Goal: Task Accomplishment & Management: Manage account settings

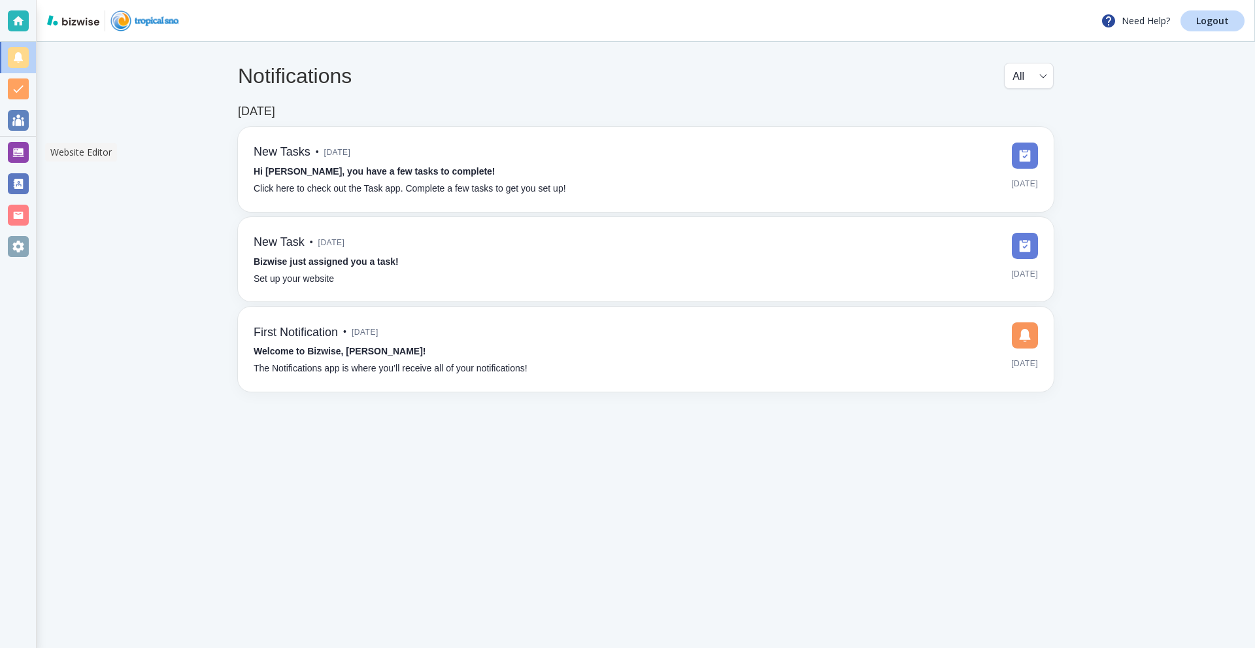
click at [22, 150] on div at bounding box center [18, 152] width 21 height 21
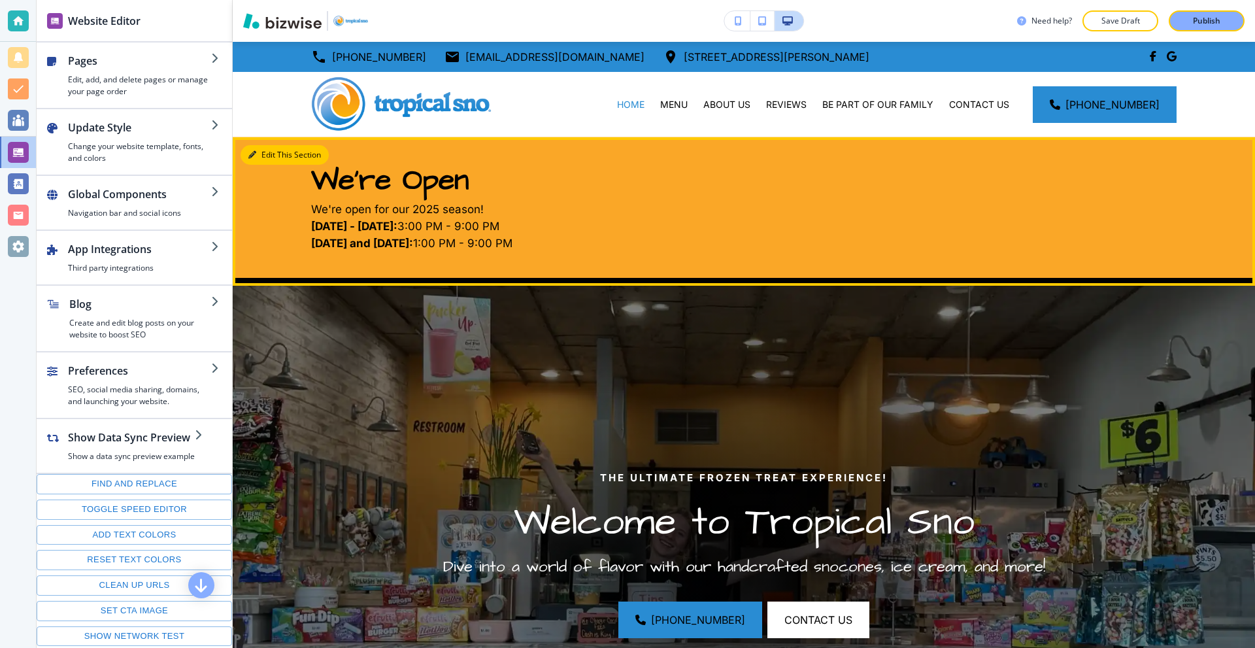
click at [267, 151] on button "Edit This Section" at bounding box center [285, 155] width 88 height 20
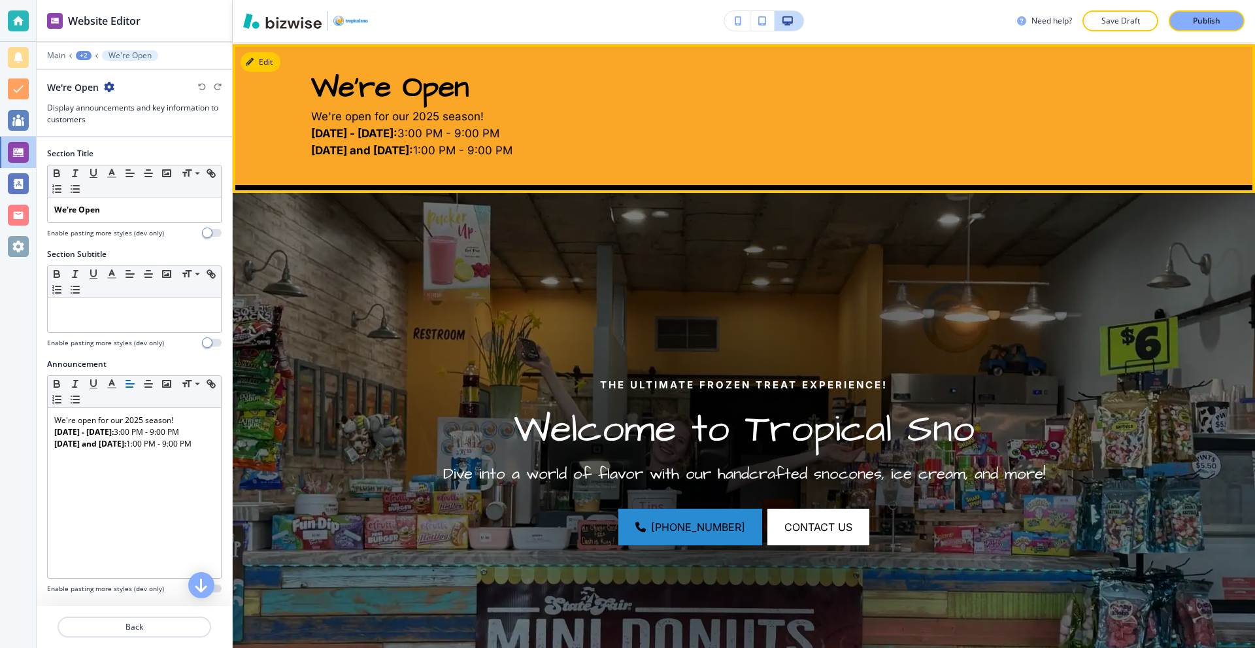
scroll to position [95, 0]
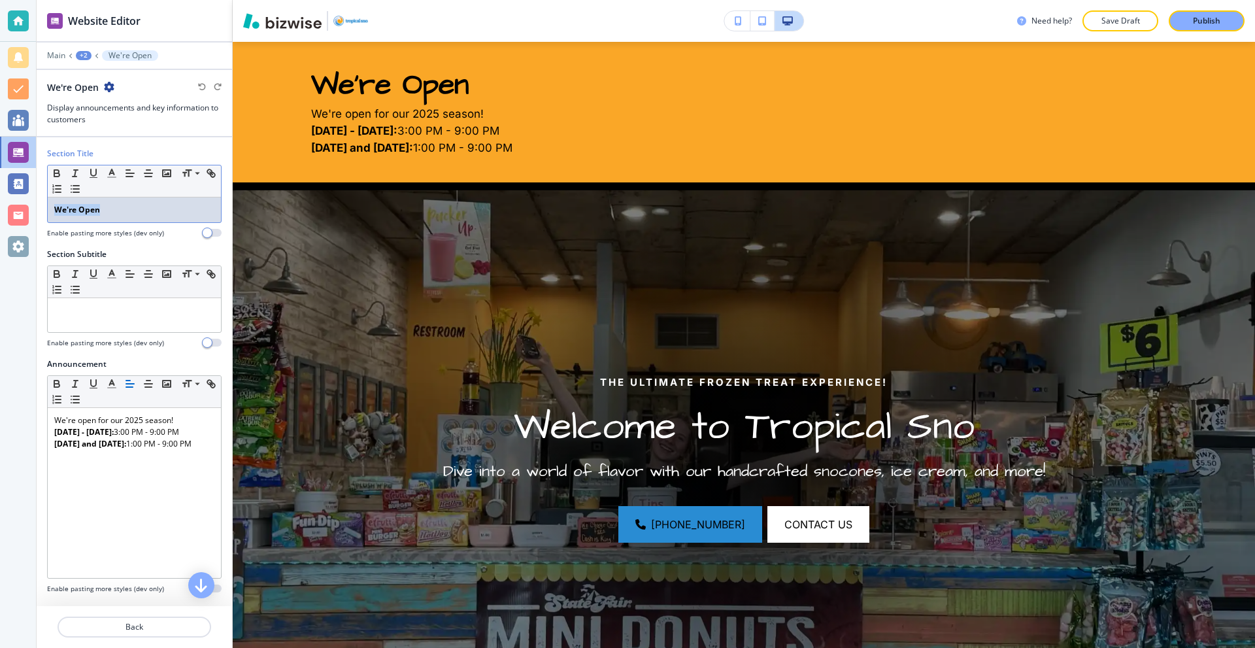
drag, startPoint x: 139, startPoint y: 207, endPoint x: 42, endPoint y: 212, distance: 96.9
click at [42, 213] on div "Section Title Small Normal Large Huge We're Open Enable pasting more styles (de…" at bounding box center [134, 198] width 195 height 101
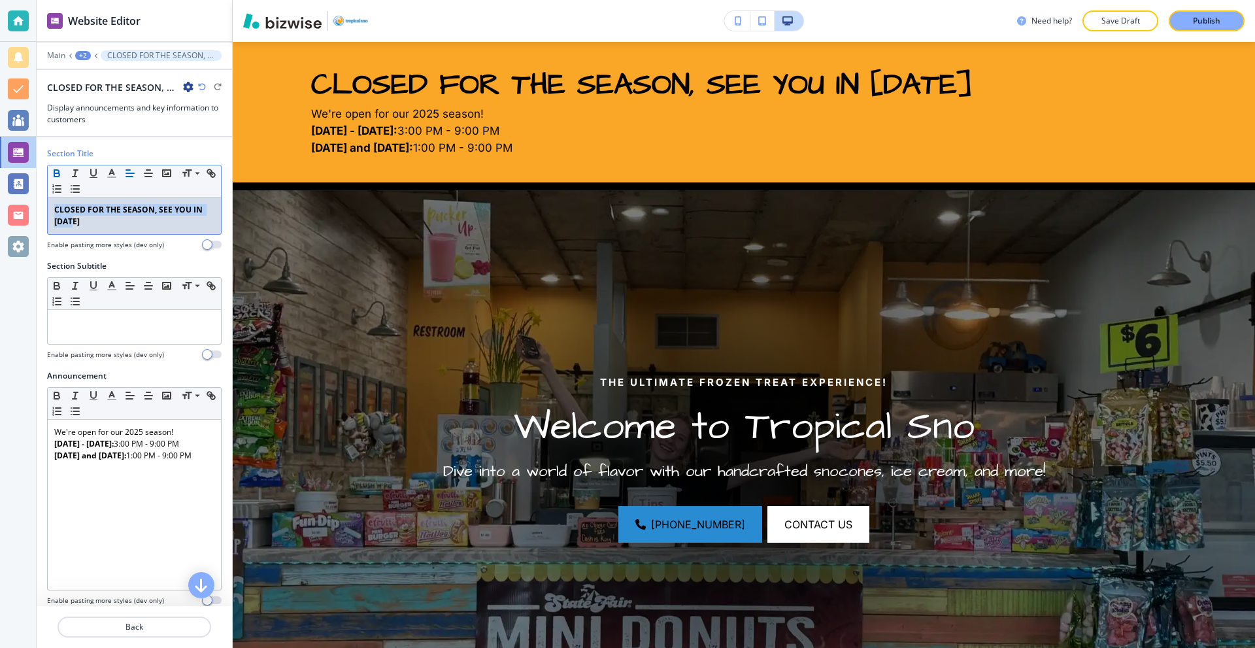
copy strong "CLOSED FOR THE SEASON, SEE YOU IN 2026"
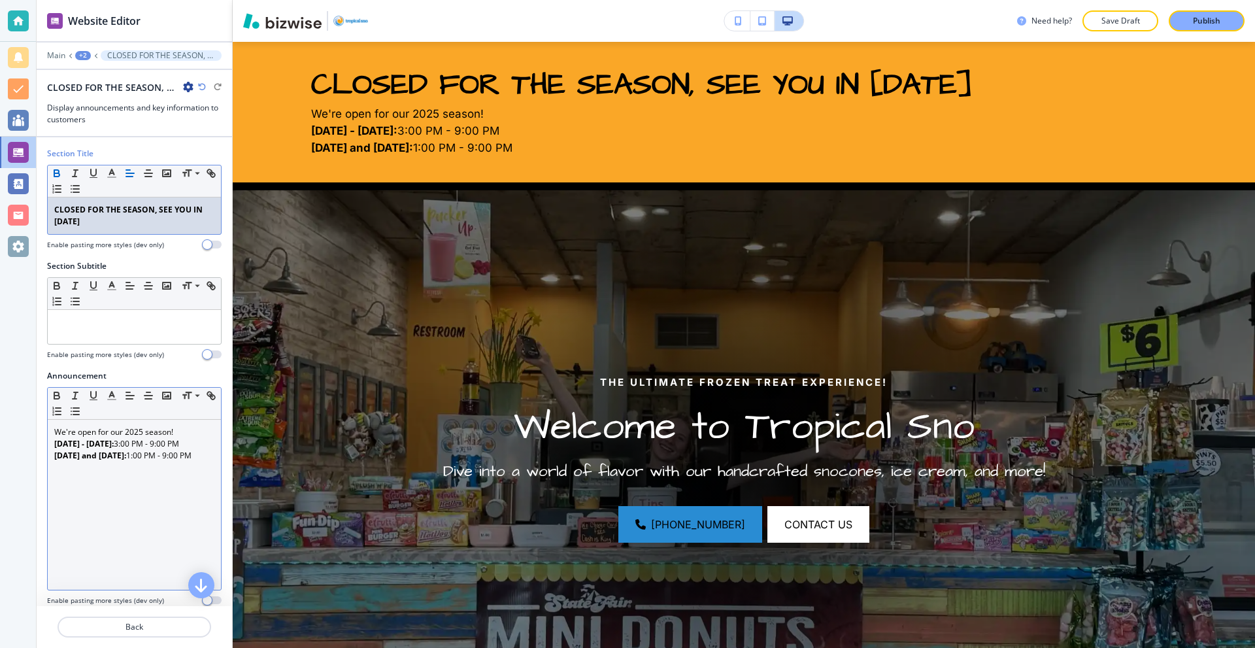
click at [166, 461] on p "Saturday and Sunday: 1:00 PM - 9:00 PM" at bounding box center [134, 456] width 160 height 12
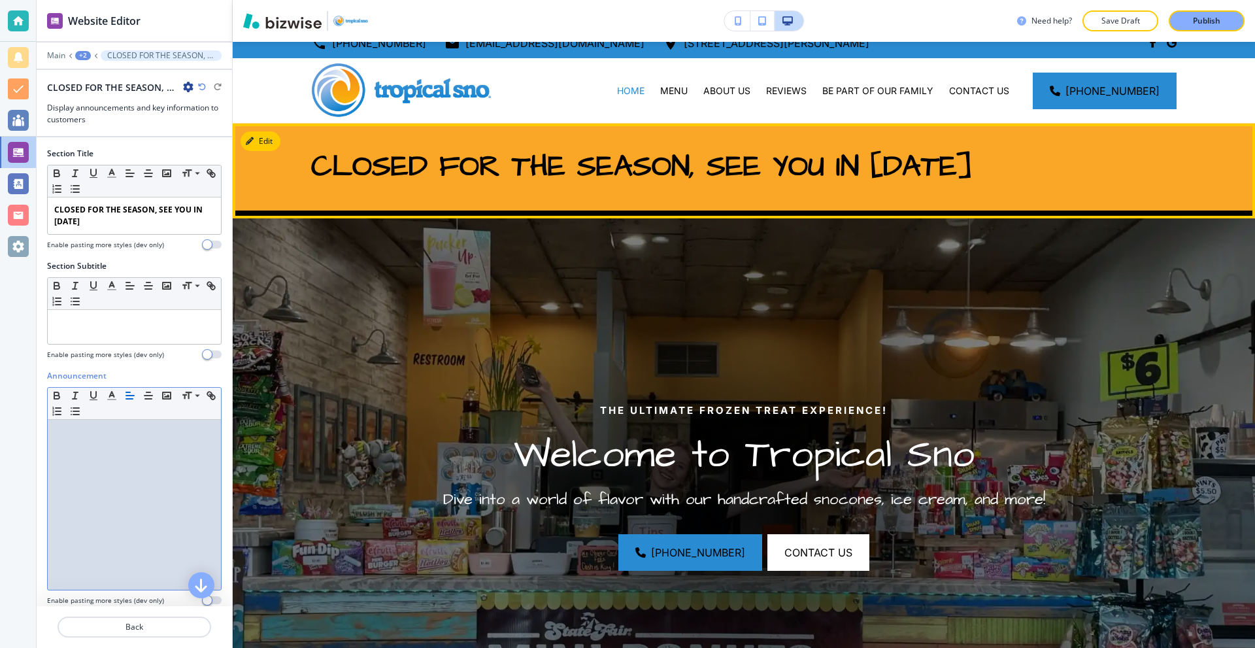
scroll to position [0, 0]
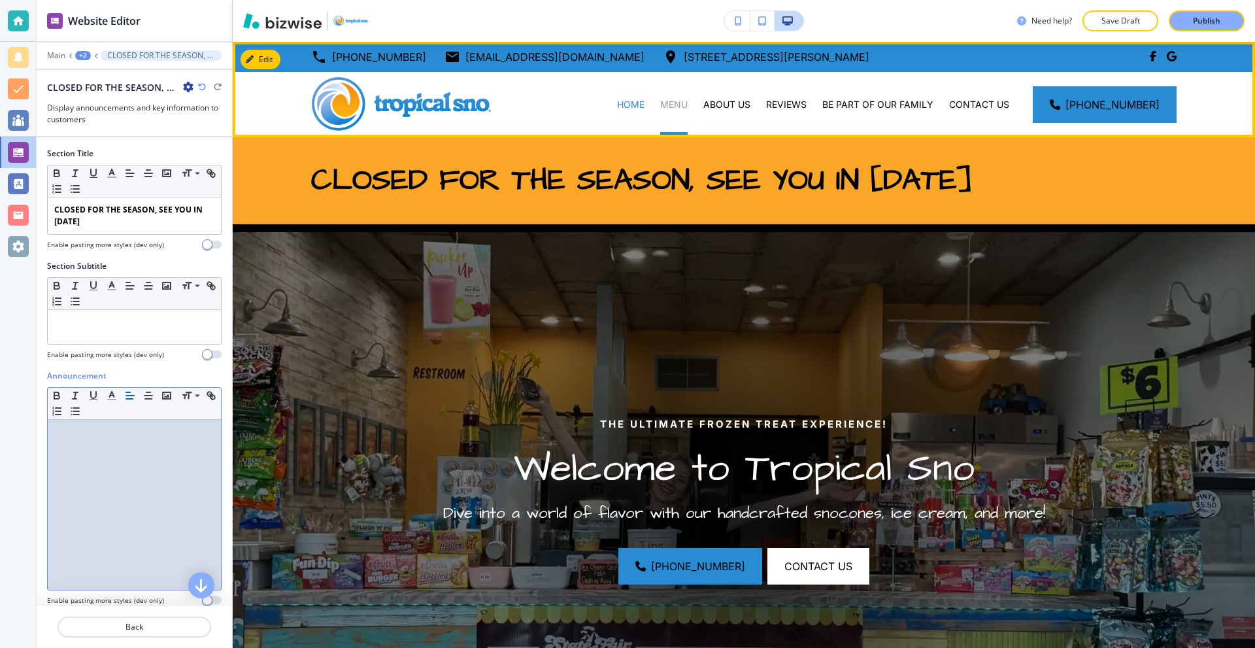
click at [688, 102] on p "MENU" at bounding box center [673, 104] width 27 height 13
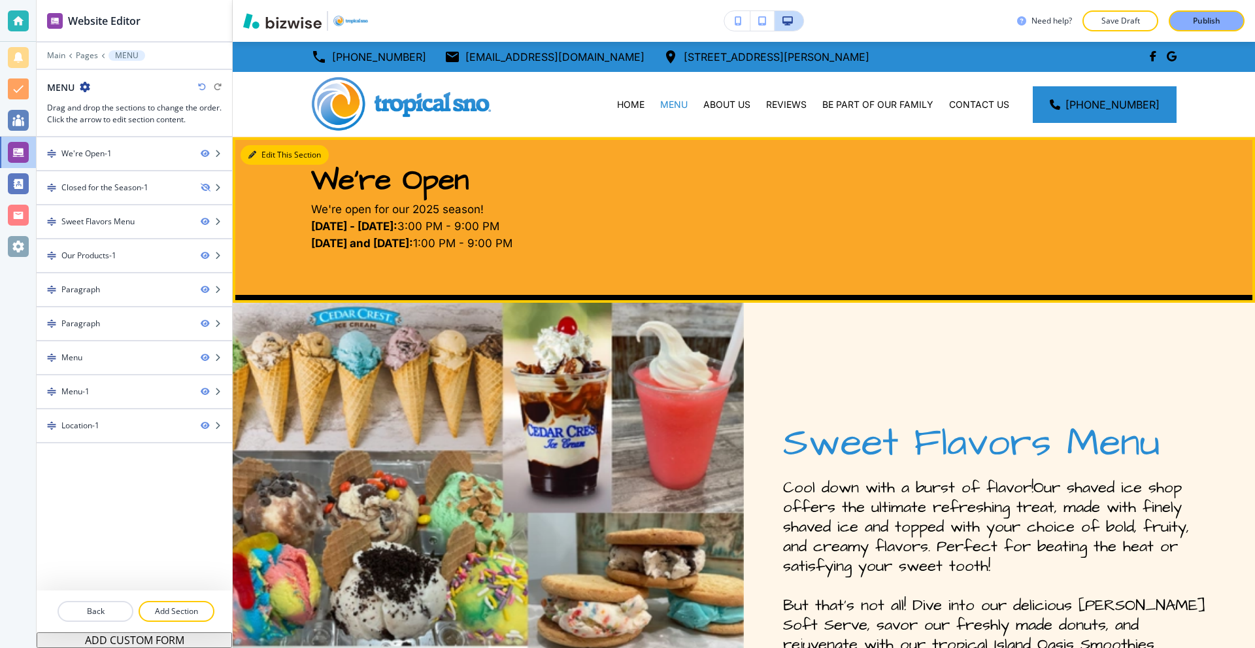
click at [266, 156] on button "Edit This Section" at bounding box center [285, 155] width 88 height 20
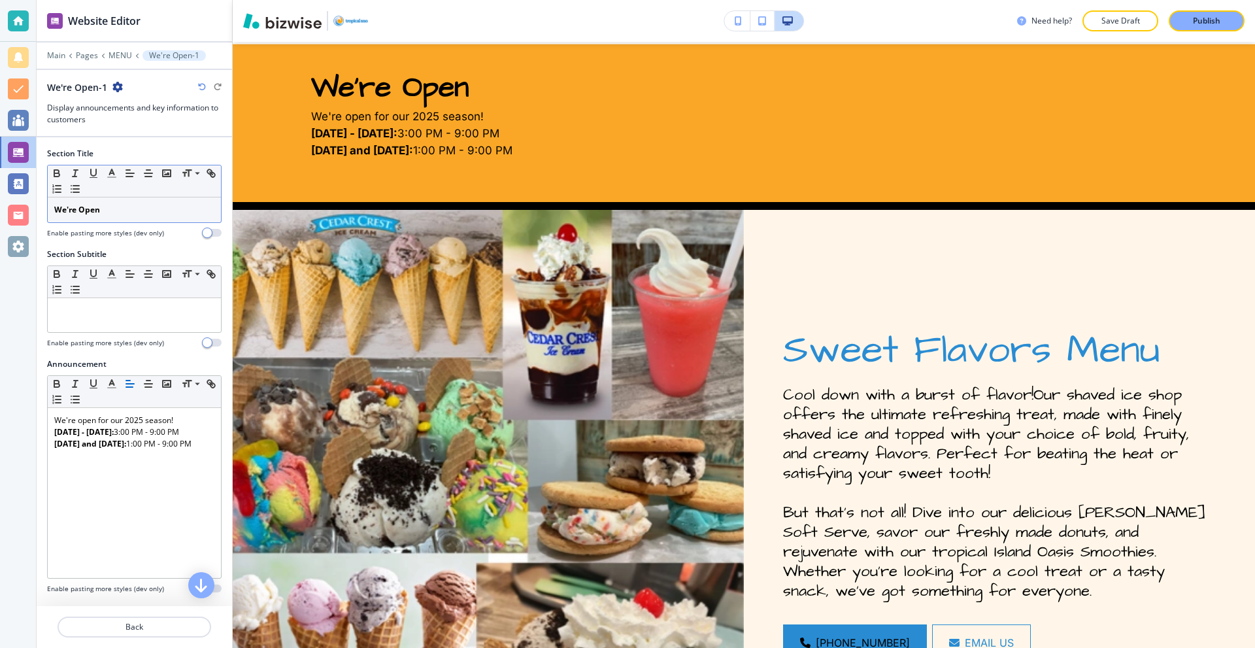
scroll to position [95, 0]
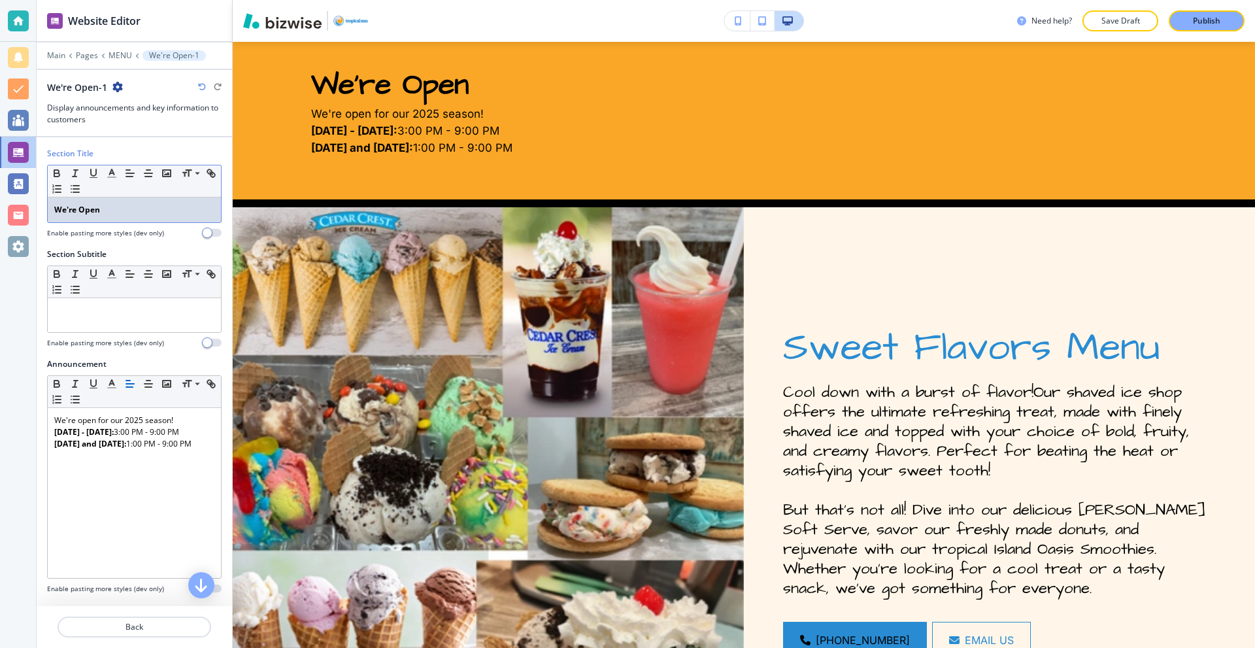
click at [131, 200] on div "We're Open" at bounding box center [134, 209] width 173 height 25
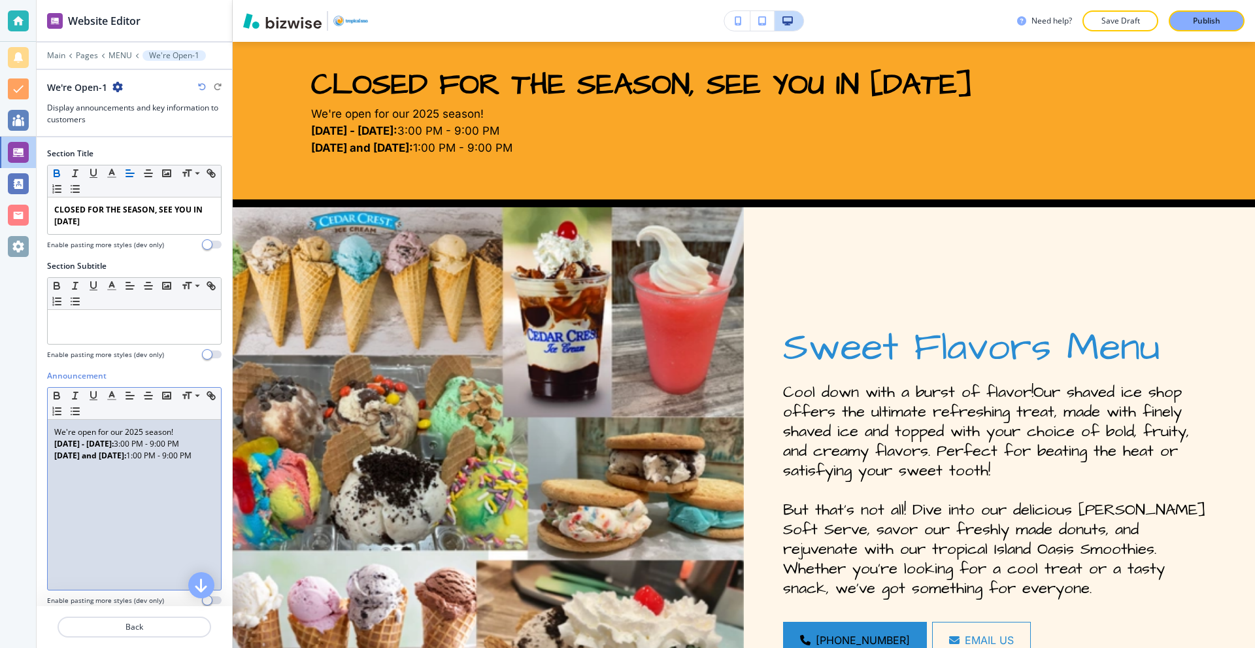
drag, startPoint x: 133, startPoint y: 482, endPoint x: 0, endPoint y: 411, distance: 151.2
click at [0, 416] on div "Website Editor Main Pages MENU We're Open-1 We're Open-1 Display announcements …" at bounding box center [627, 324] width 1255 height 648
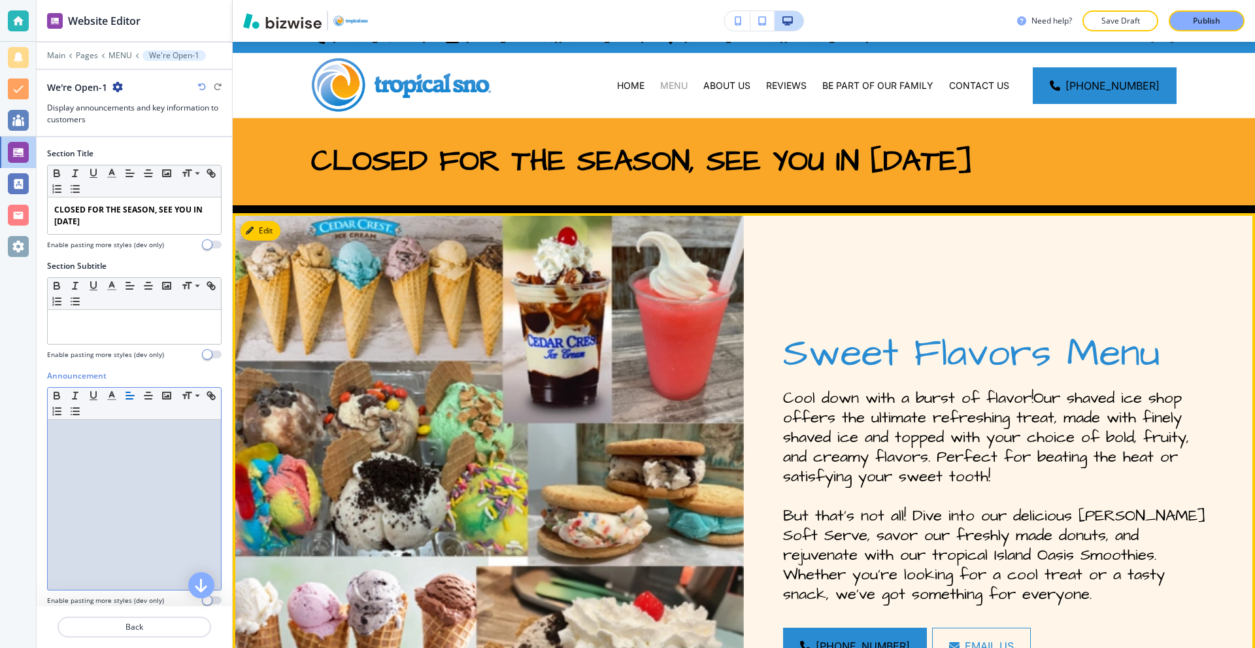
scroll to position [0, 0]
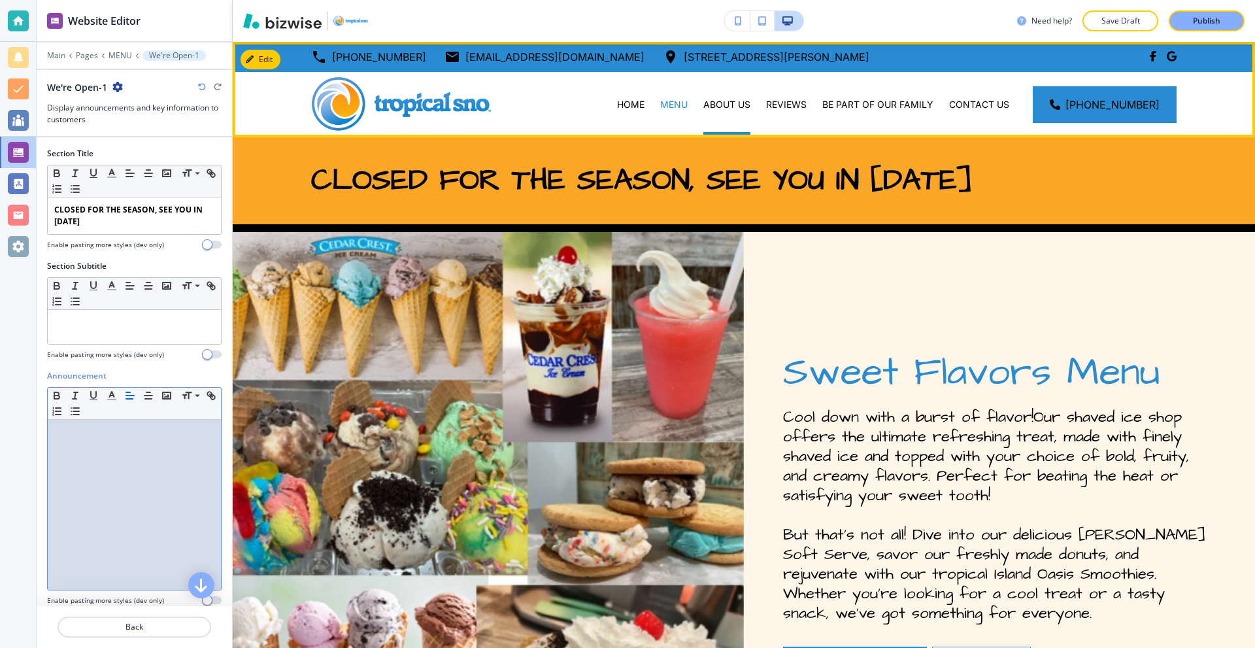
click at [726, 101] on p "ABOUT US" at bounding box center [726, 104] width 47 height 13
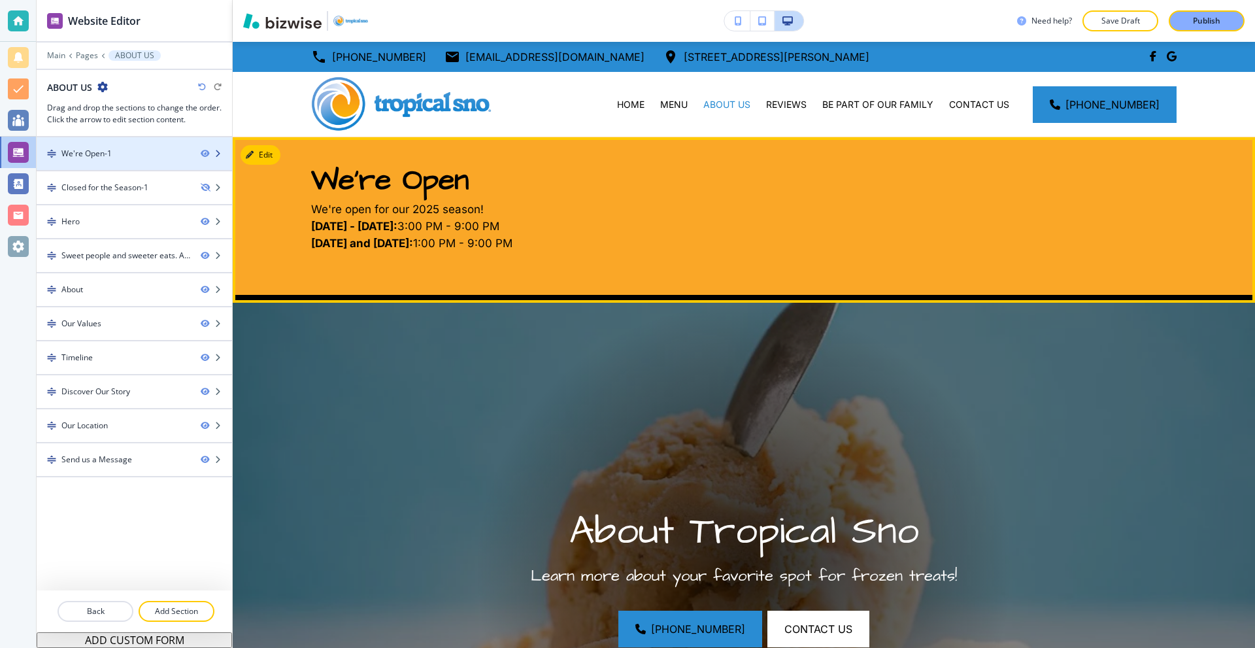
click at [125, 161] on div at bounding box center [134, 164] width 195 height 10
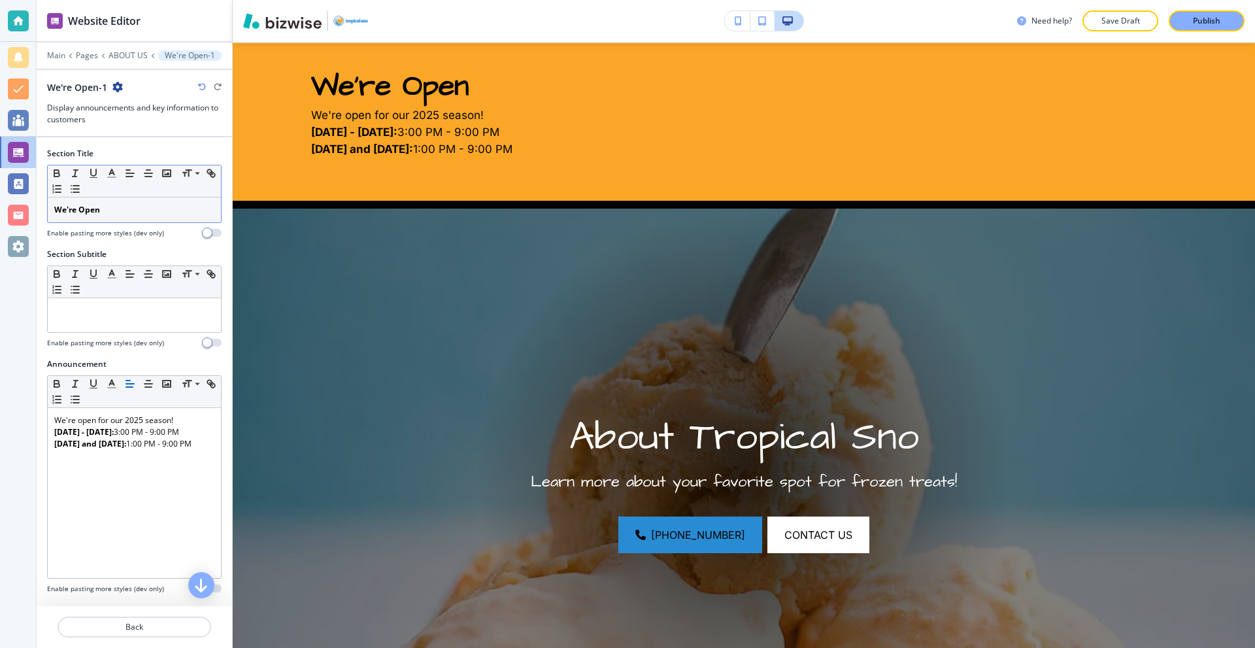
scroll to position [95, 0]
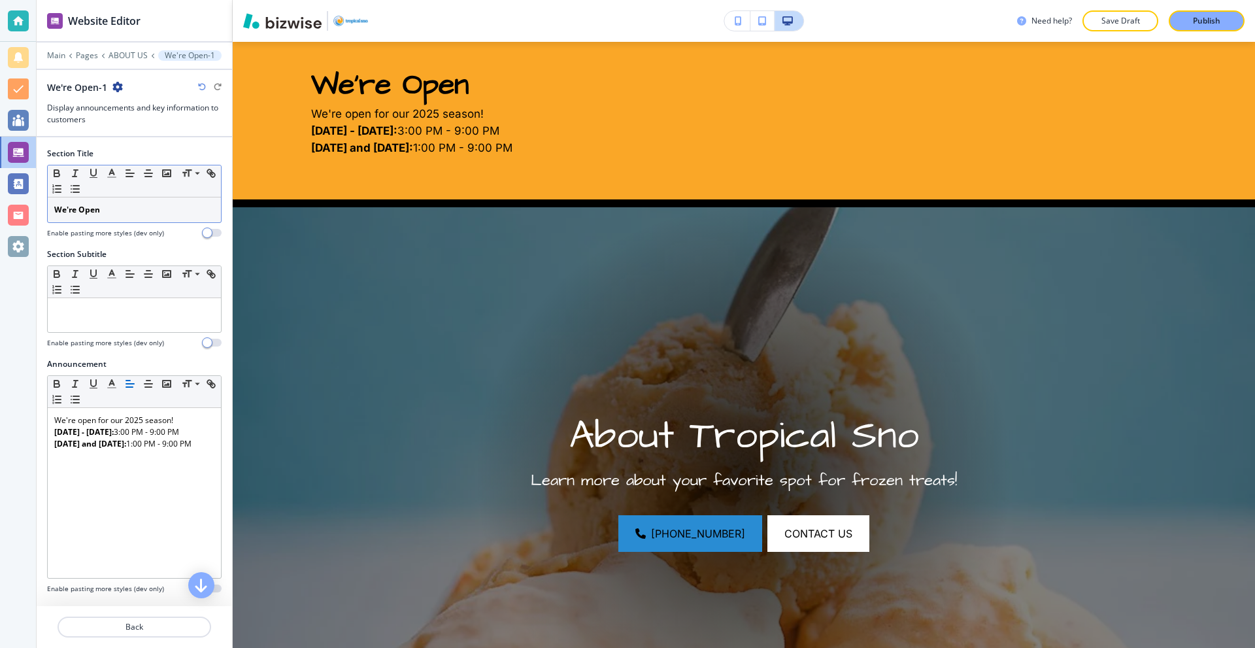
click at [120, 207] on p "We're Open" at bounding box center [134, 210] width 160 height 12
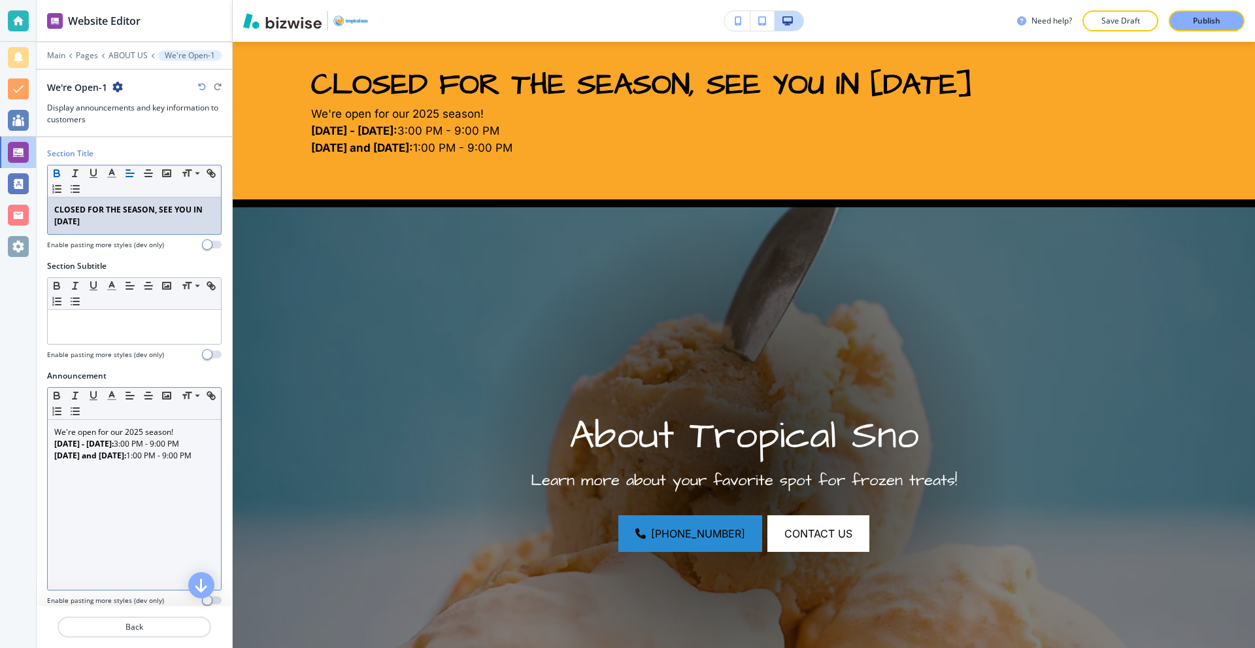
drag, startPoint x: 118, startPoint y: 463, endPoint x: 78, endPoint y: 438, distance: 47.9
click at [88, 444] on div "We're open for our 2025 season! Monday - Friday: 3:00 PM - 9:00 PM Saturday and…" at bounding box center [134, 505] width 173 height 170
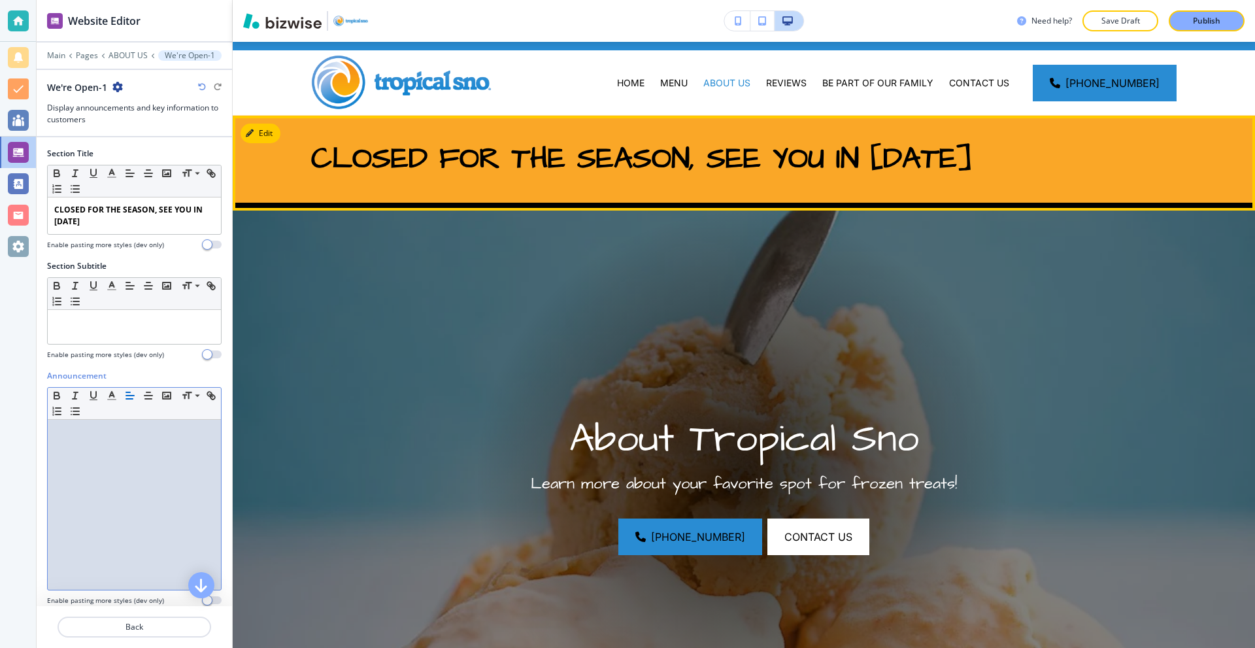
scroll to position [0, 0]
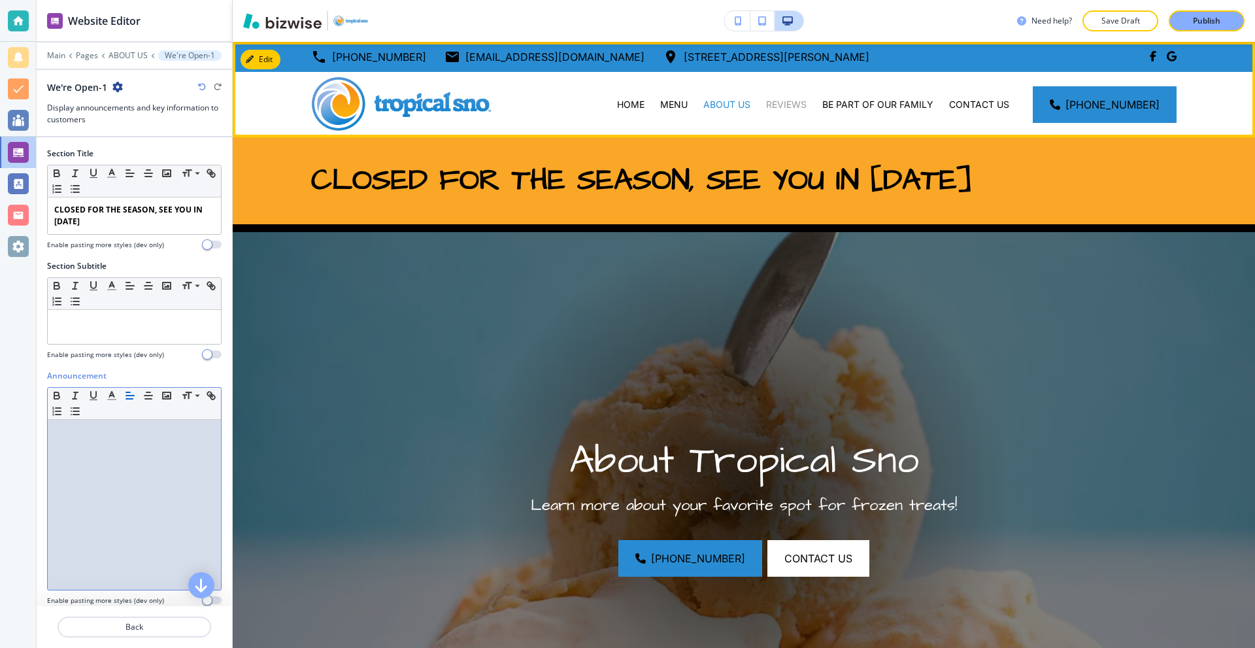
click at [806, 100] on p "REVIEWS" at bounding box center [786, 104] width 41 height 13
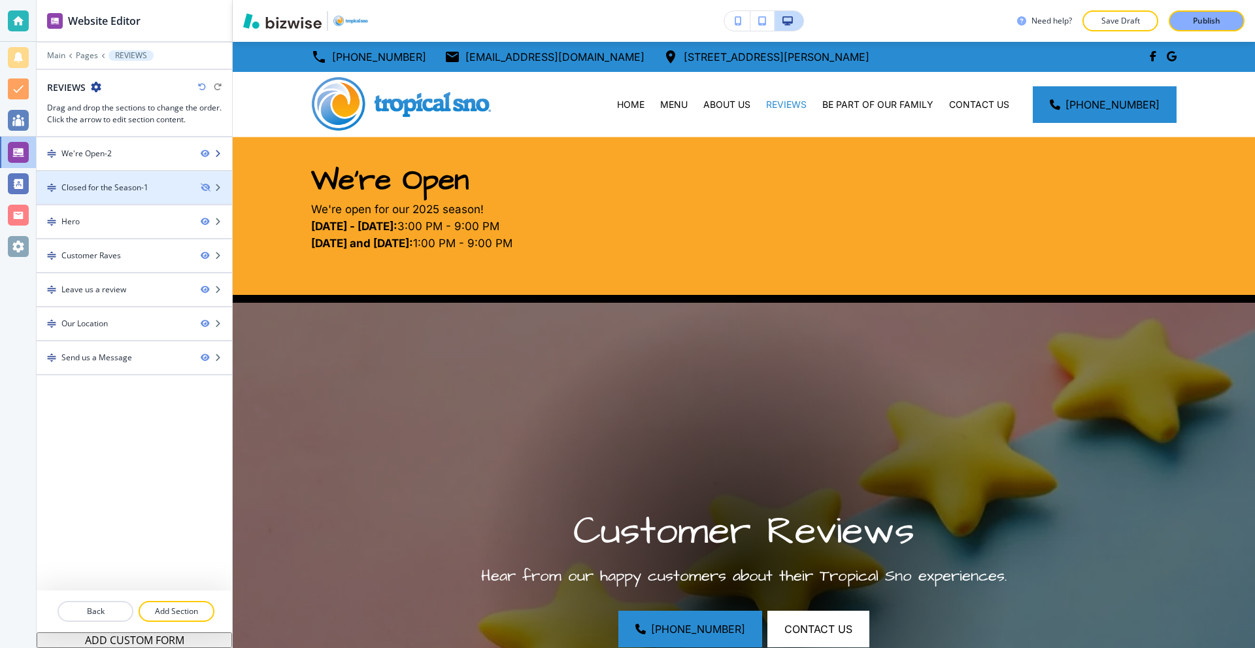
click at [114, 156] on div "We're Open-2" at bounding box center [114, 154] width 154 height 12
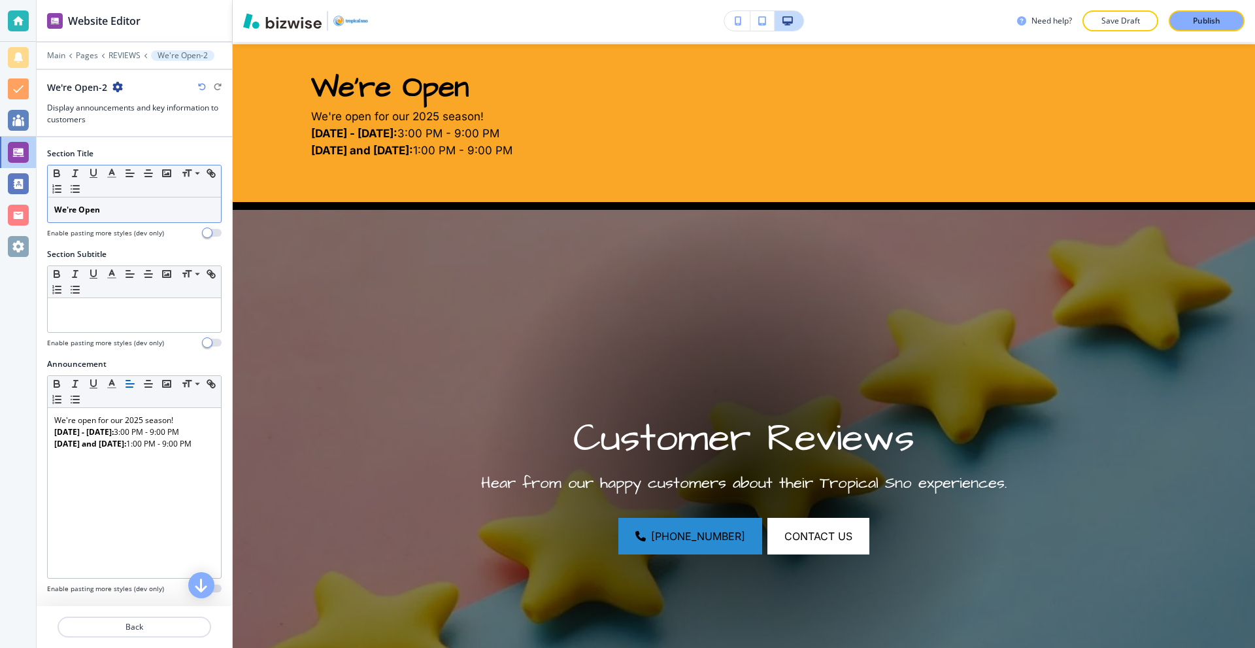
scroll to position [95, 0]
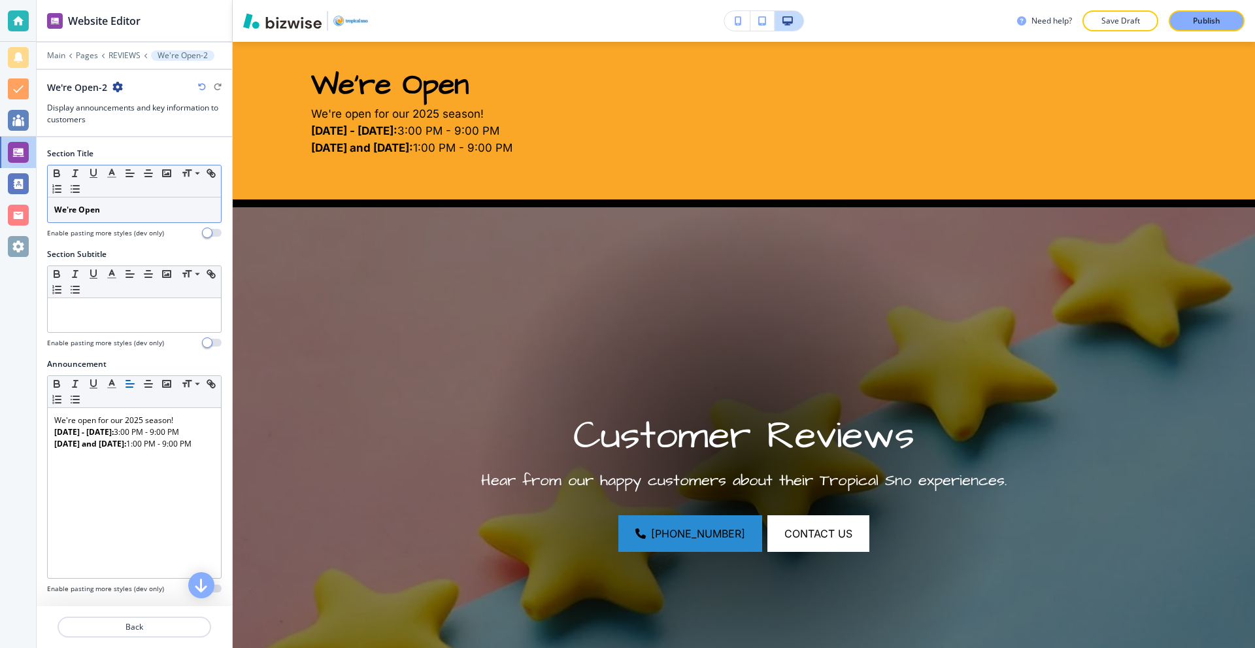
click at [130, 201] on div "We're Open" at bounding box center [134, 209] width 173 height 25
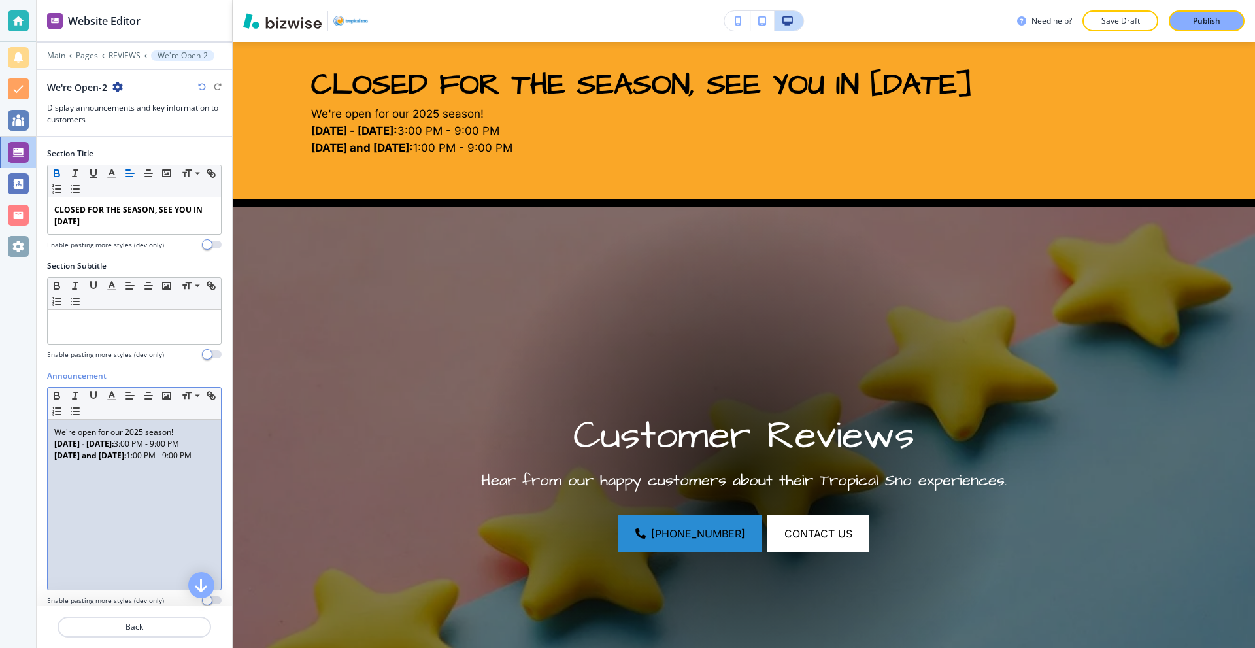
click at [129, 461] on p "Saturday and Sunday: 1:00 PM - 9:00 PM" at bounding box center [134, 456] width 160 height 12
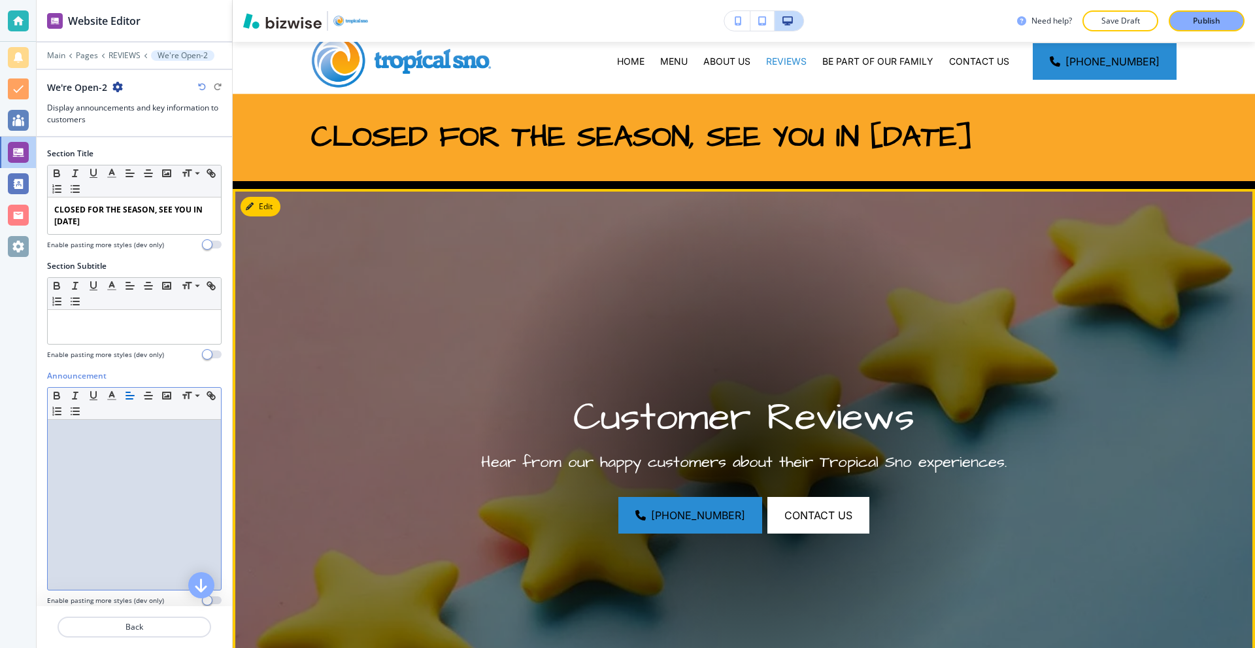
scroll to position [0, 0]
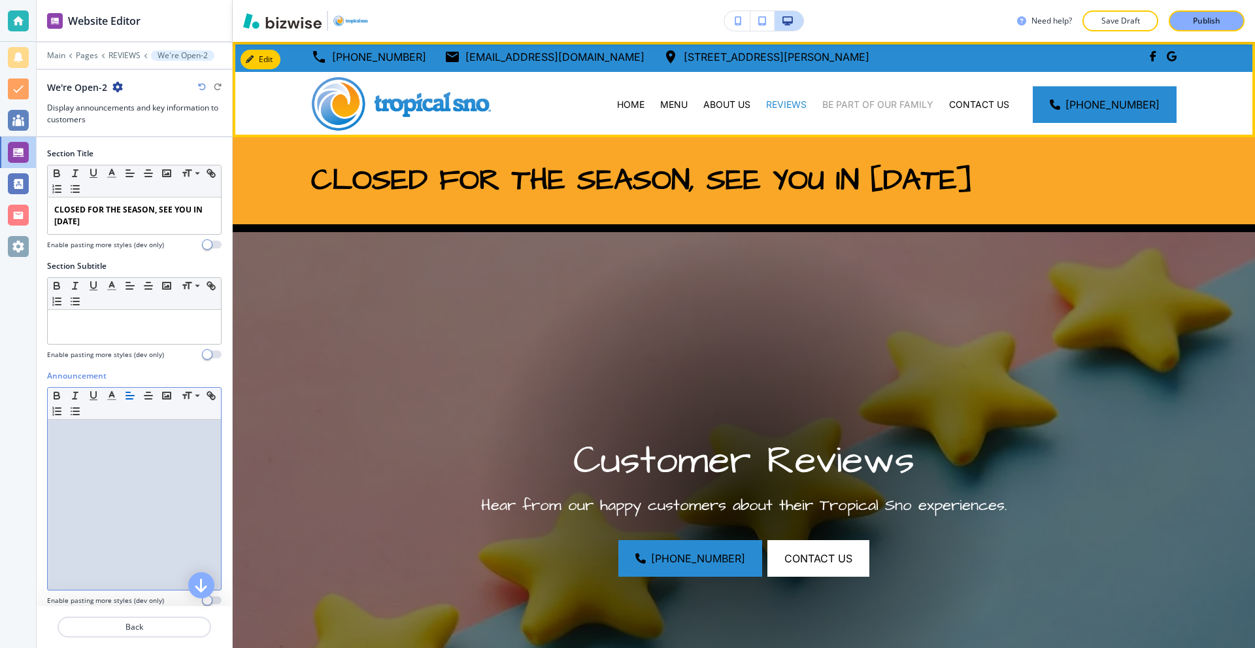
click at [891, 108] on p "BE PART OF OUR FAMILY" at bounding box center [877, 104] width 111 height 13
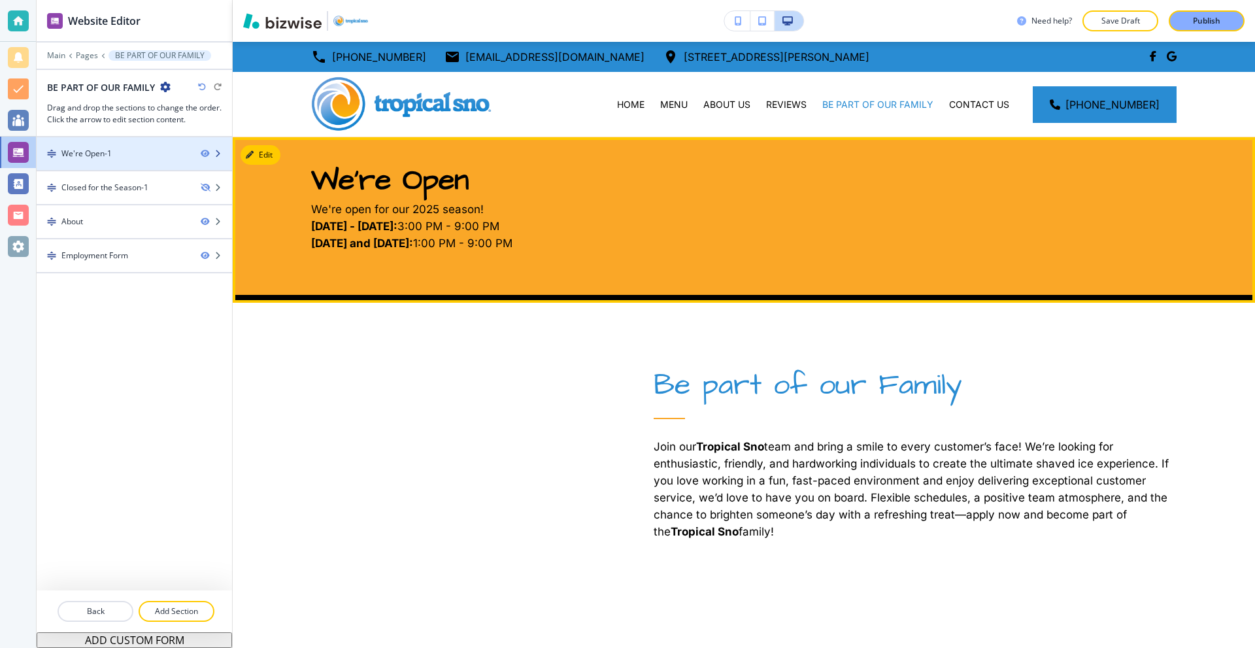
click at [104, 160] on div at bounding box center [134, 164] width 195 height 10
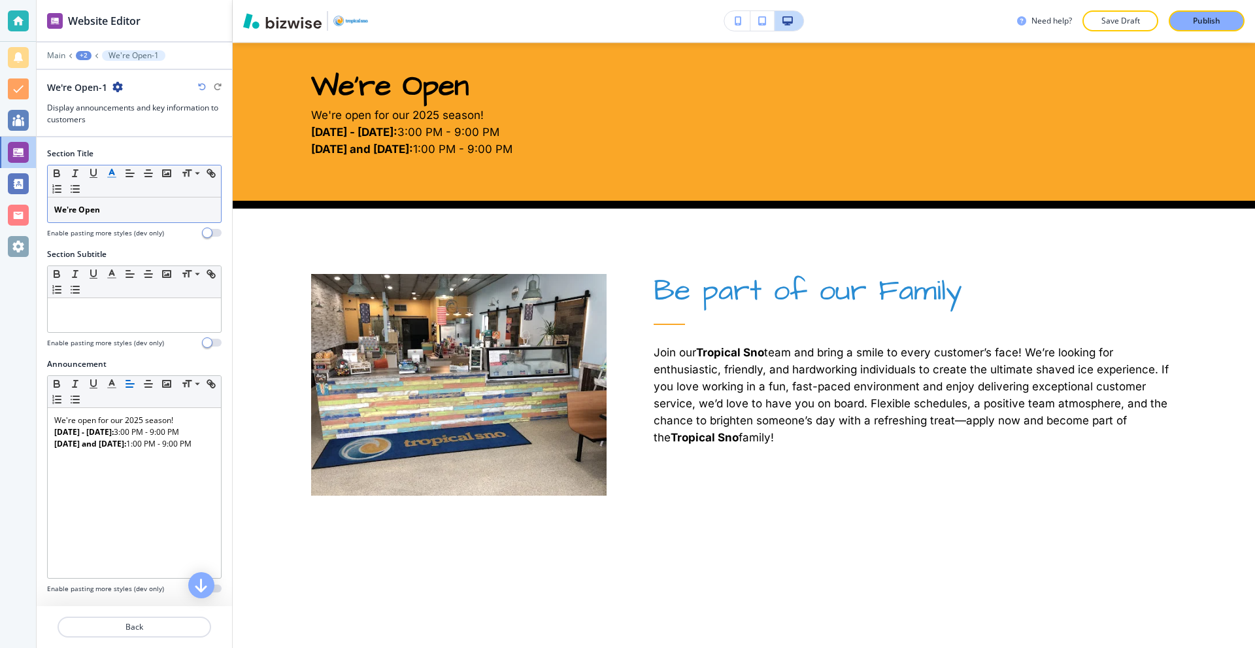
scroll to position [95, 0]
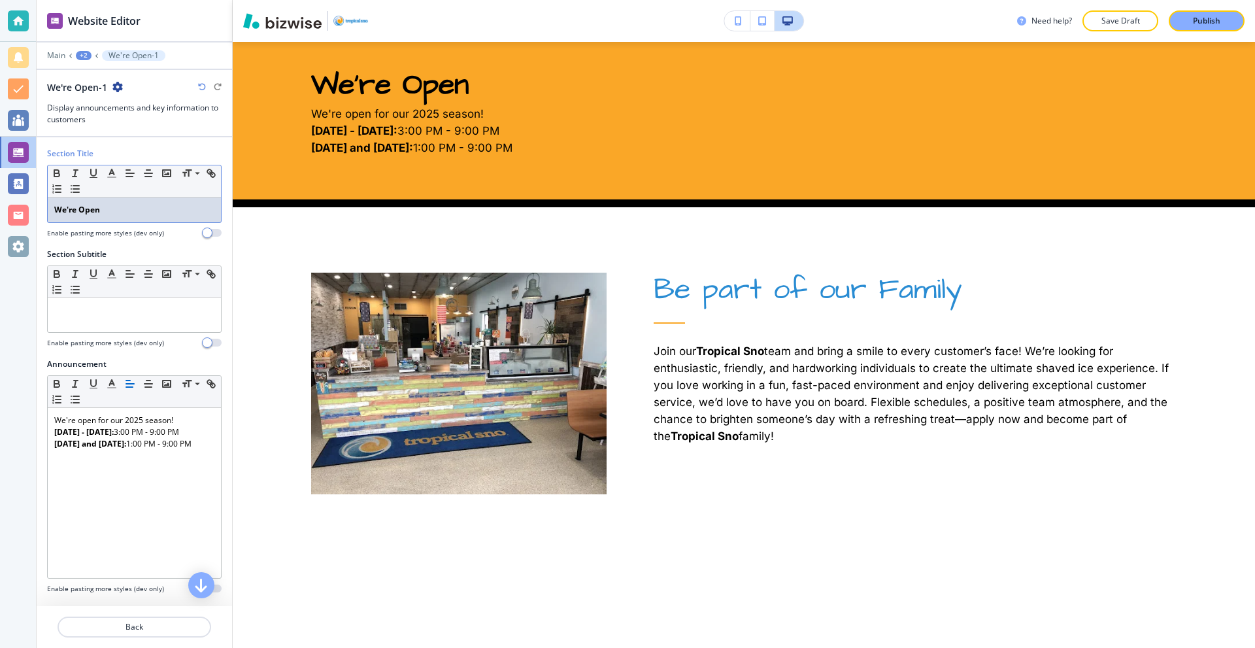
click at [122, 201] on div "We're Open" at bounding box center [134, 209] width 173 height 25
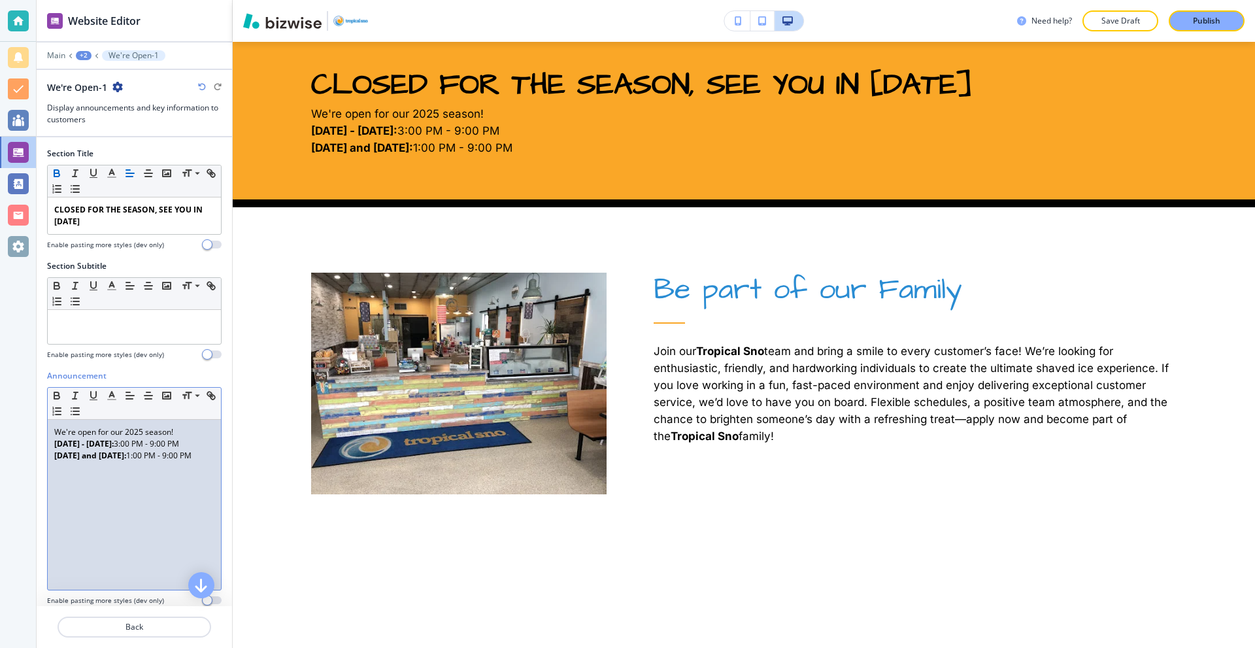
click at [103, 461] on p "Saturday and Sunday: 1:00 PM - 9:00 PM" at bounding box center [134, 456] width 160 height 12
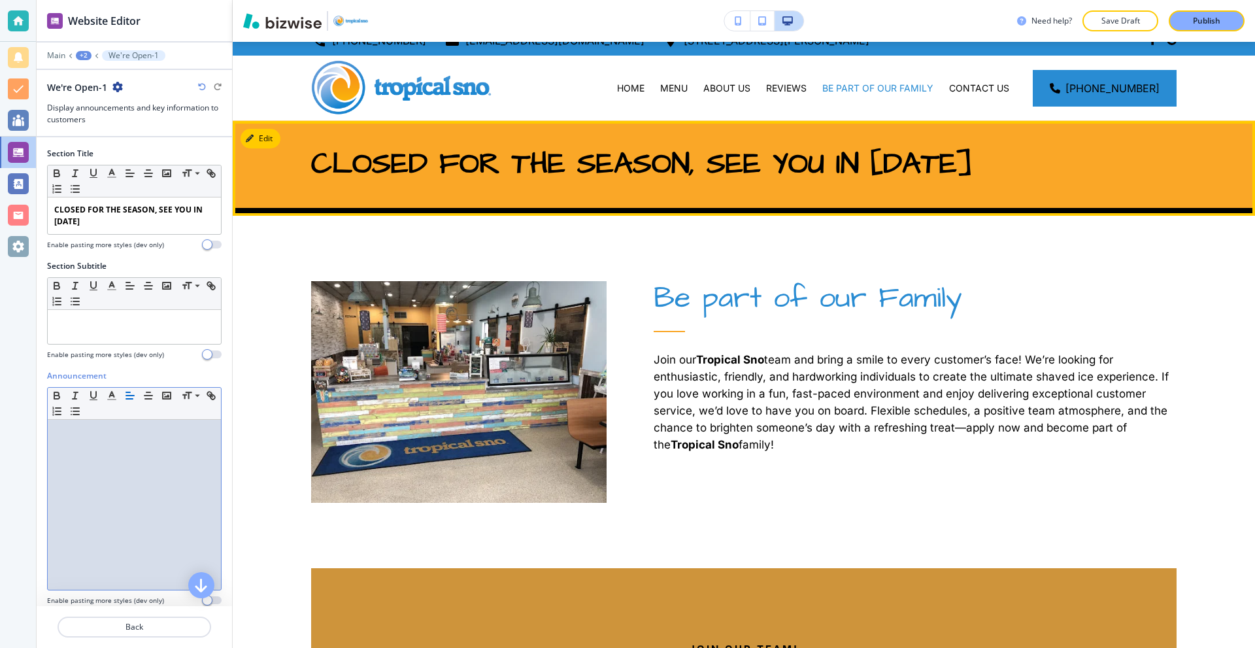
scroll to position [0, 0]
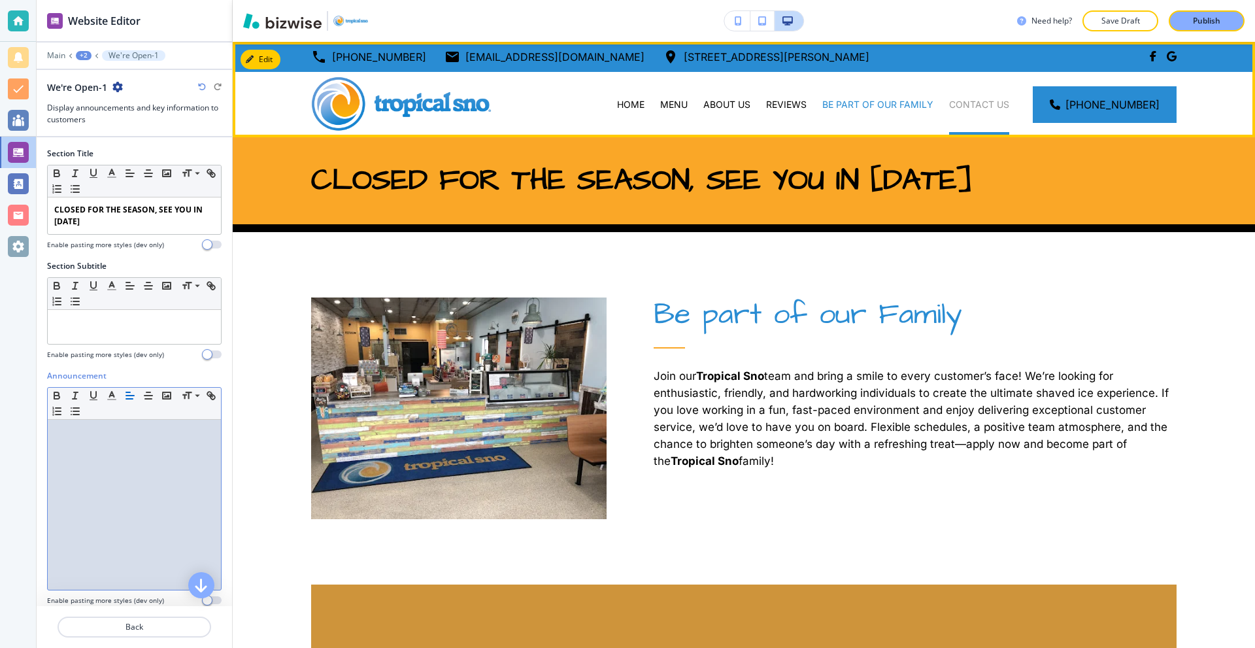
click at [986, 100] on p "CONTACT US" at bounding box center [979, 104] width 60 height 13
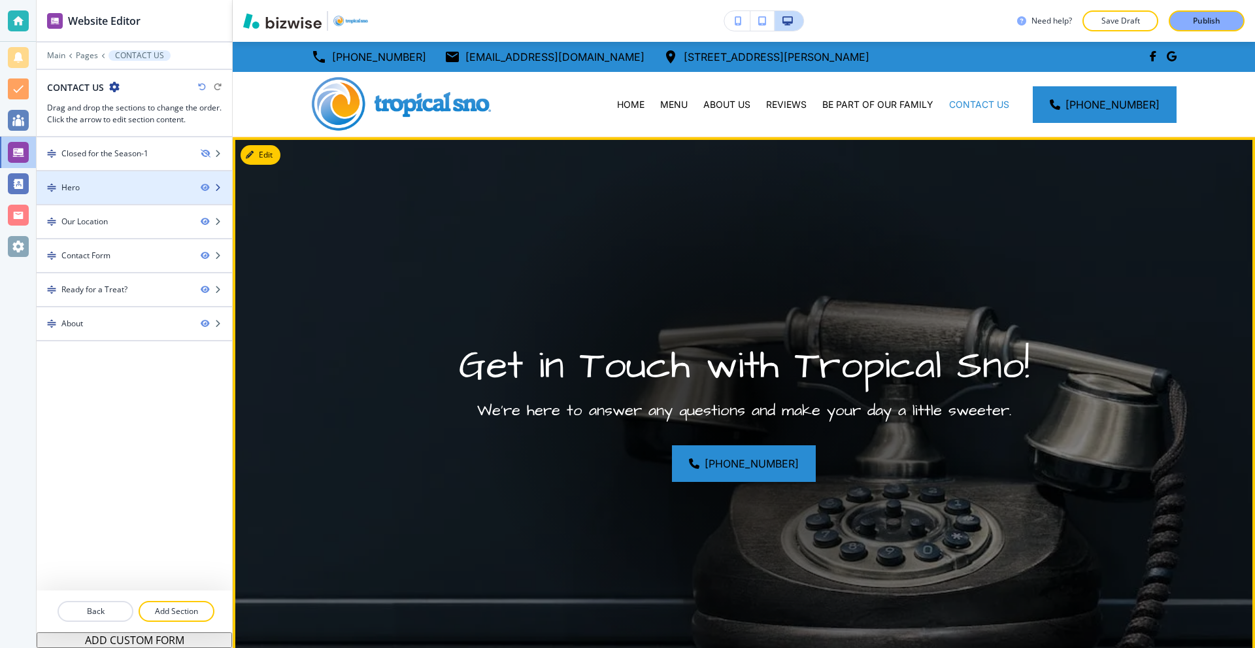
click at [89, 185] on div "Hero" at bounding box center [114, 188] width 154 height 12
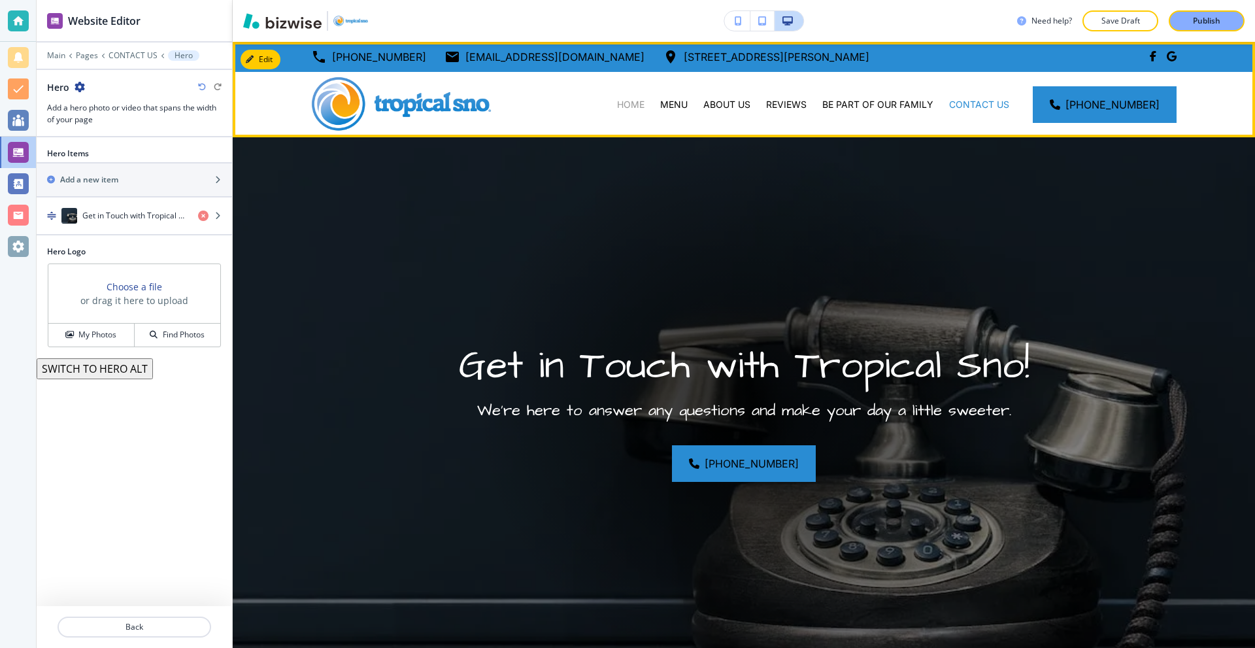
click at [644, 107] on p "HOME" at bounding box center [630, 104] width 27 height 13
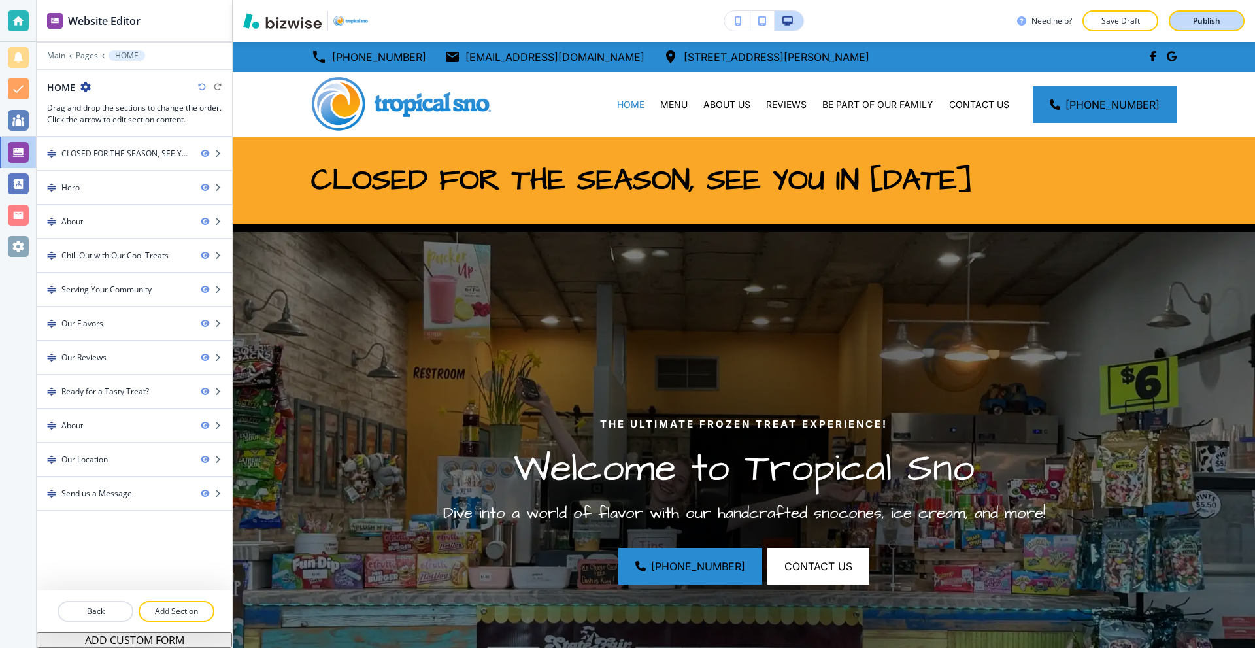
click at [1204, 15] on p "Publish" at bounding box center [1206, 21] width 27 height 12
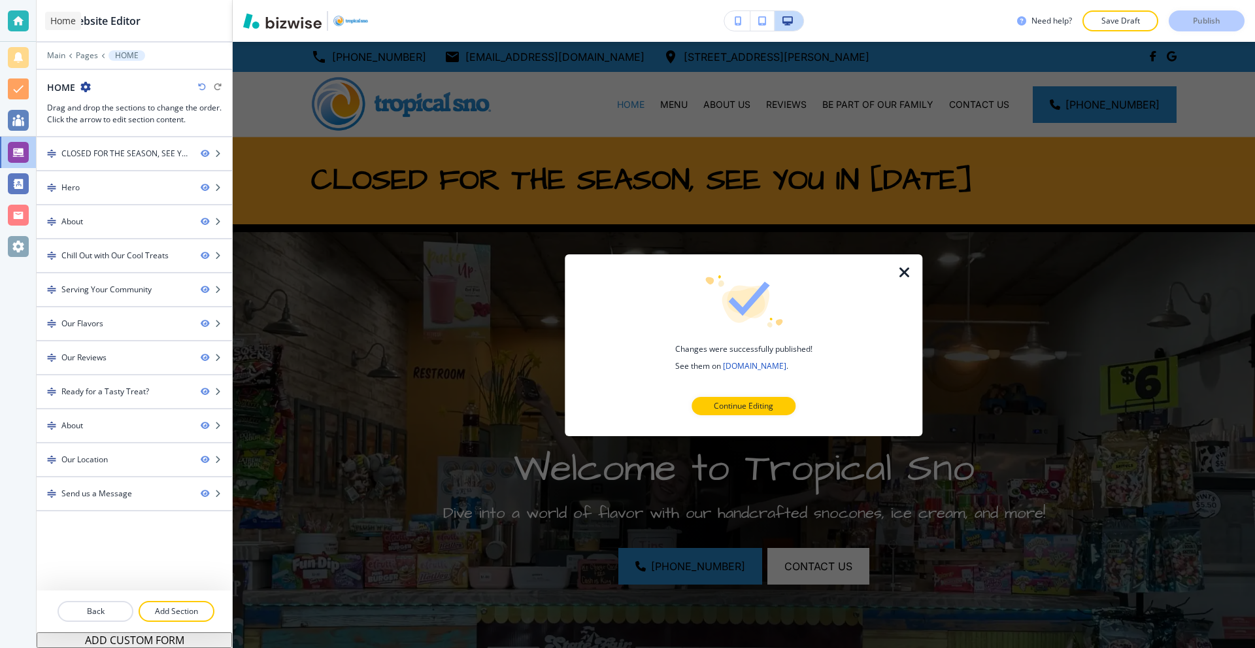
click at [12, 24] on div at bounding box center [18, 20] width 21 height 21
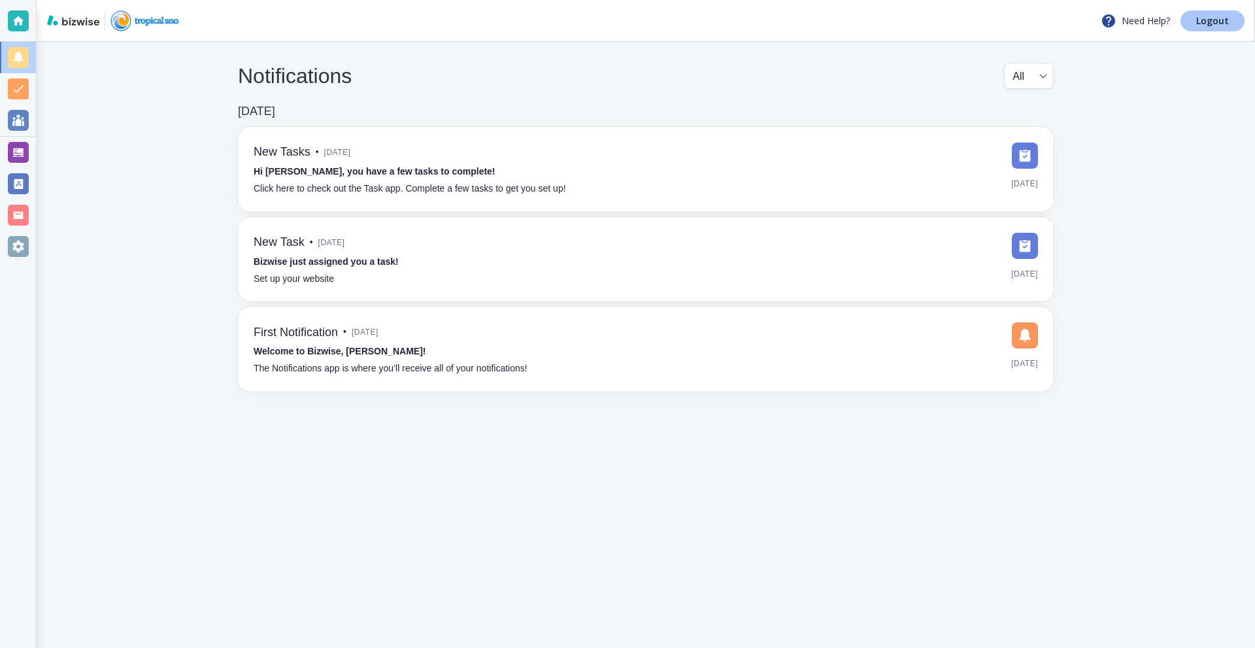
click at [1214, 29] on link "Logout" at bounding box center [1212, 20] width 64 height 21
